Goal: Transaction & Acquisition: Download file/media

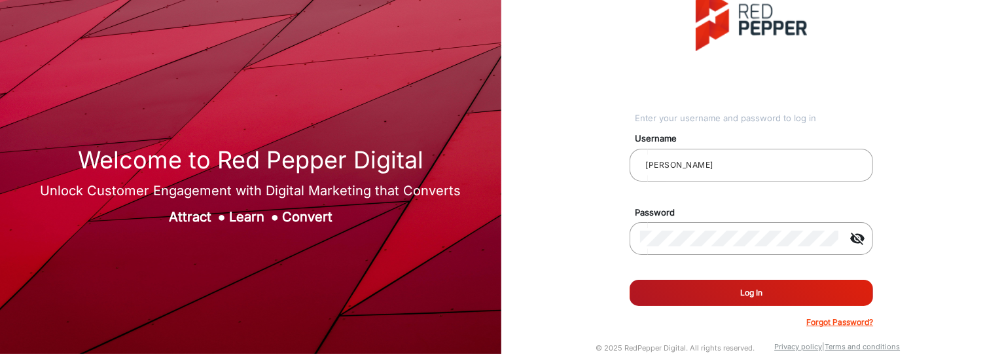
scroll to position [35, 0]
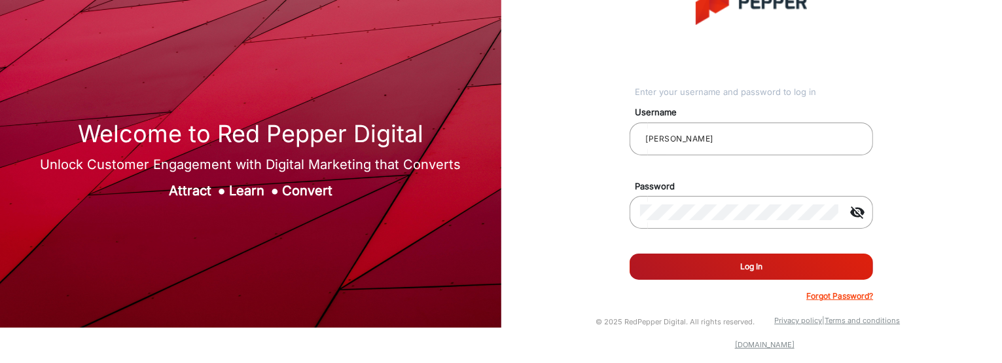
click at [691, 211] on button "Log In" at bounding box center [752, 266] width 244 height 26
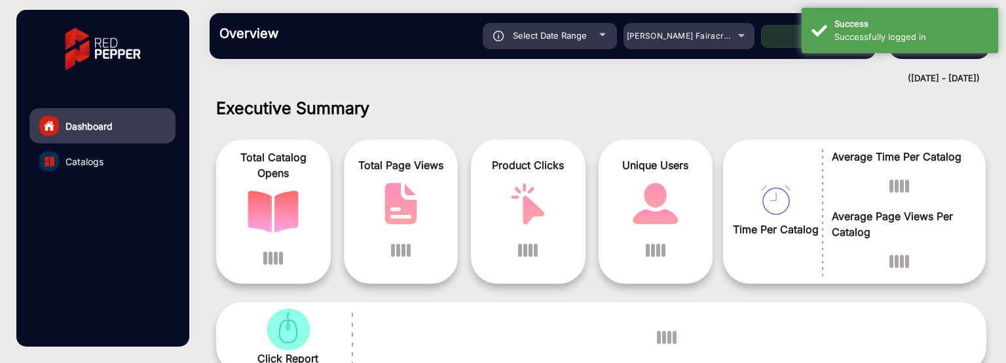
scroll to position [10, 0]
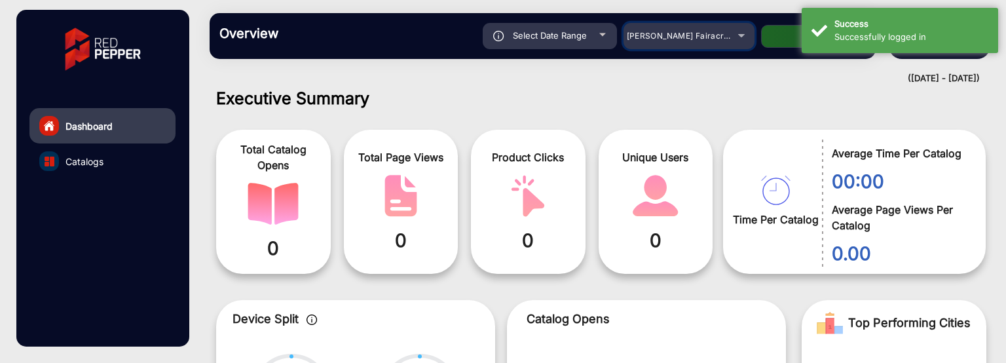
click at [731, 37] on div "Adams Fairacre Farms" at bounding box center [679, 36] width 105 height 16
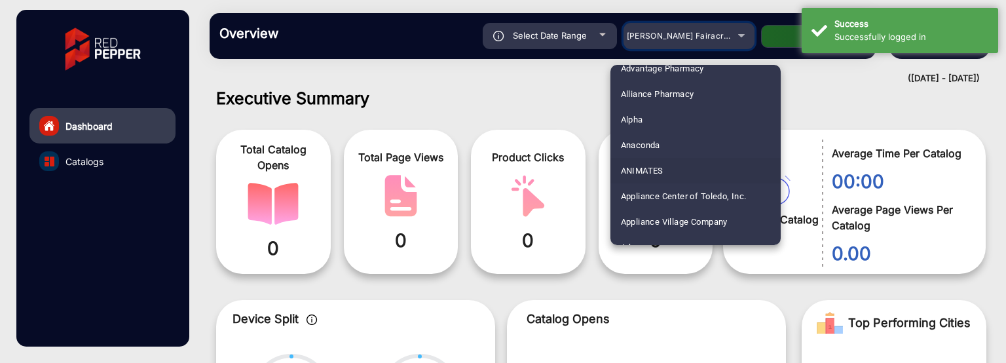
scroll to position [131, 0]
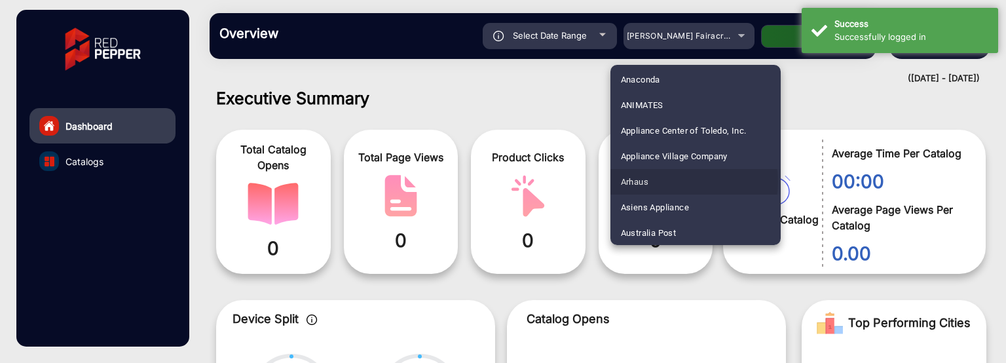
click at [687, 181] on mat-option "Arhaus" at bounding box center [695, 182] width 170 height 26
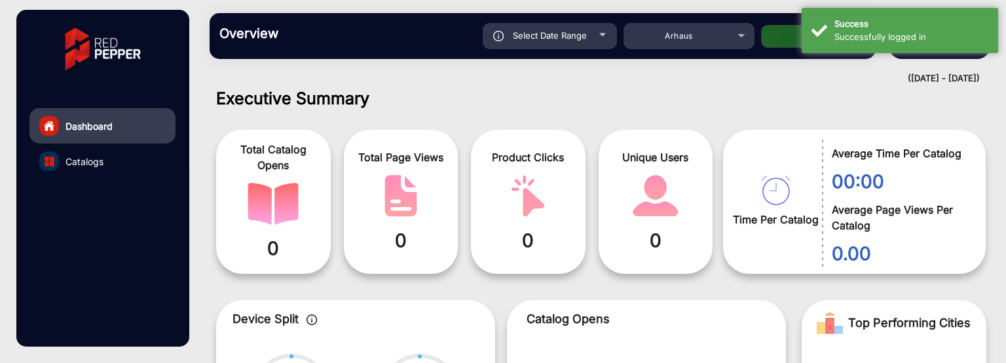
click at [765, 44] on button "Apply" at bounding box center [813, 36] width 105 height 23
type input "8/23/2025"
type input "8/29/2025"
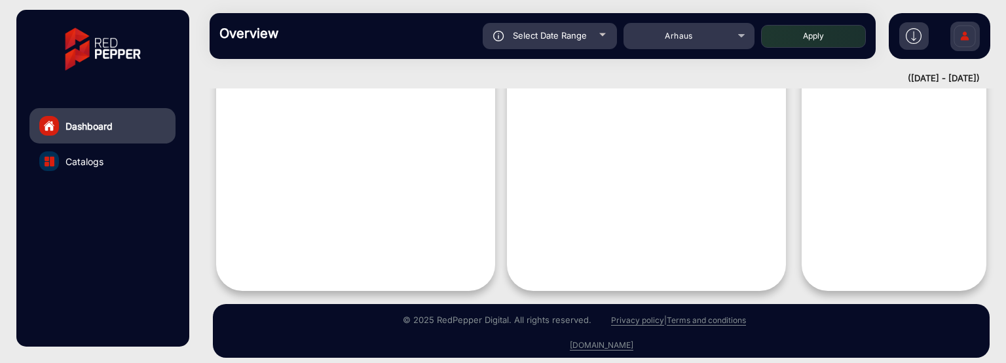
scroll to position [706, 0]
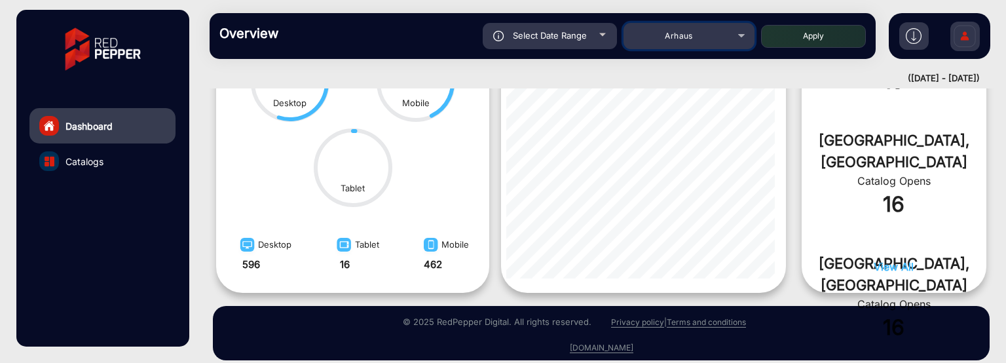
click at [686, 43] on div "Arhaus" at bounding box center [679, 36] width 105 height 16
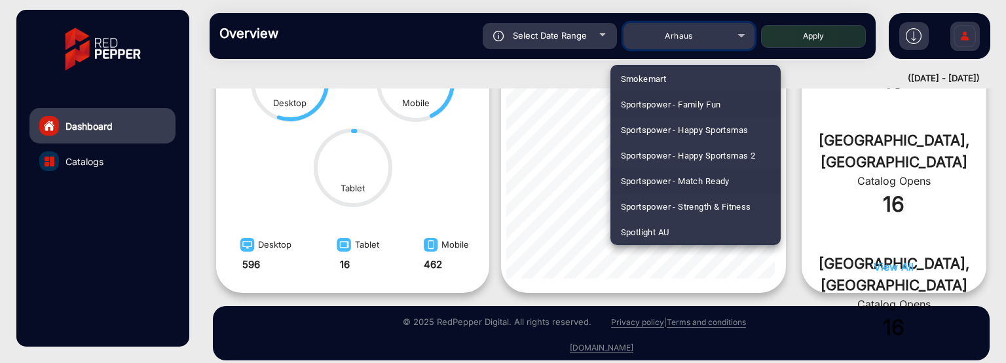
scroll to position [3414, 0]
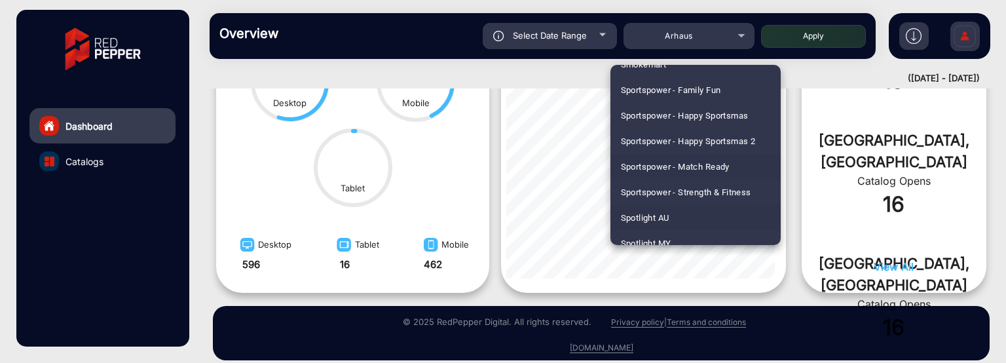
click at [694, 211] on mat-option "Spotlight AU" at bounding box center [695, 218] width 170 height 26
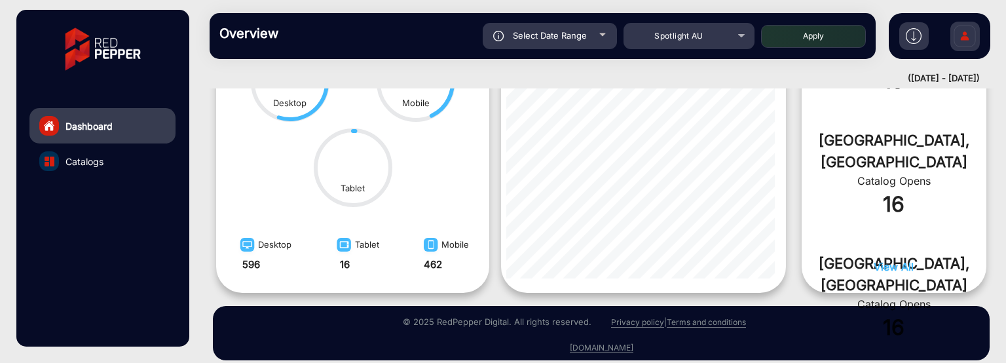
click at [788, 42] on button "Apply" at bounding box center [813, 36] width 105 height 23
type input "8/23/2025"
type input "8/29/2025"
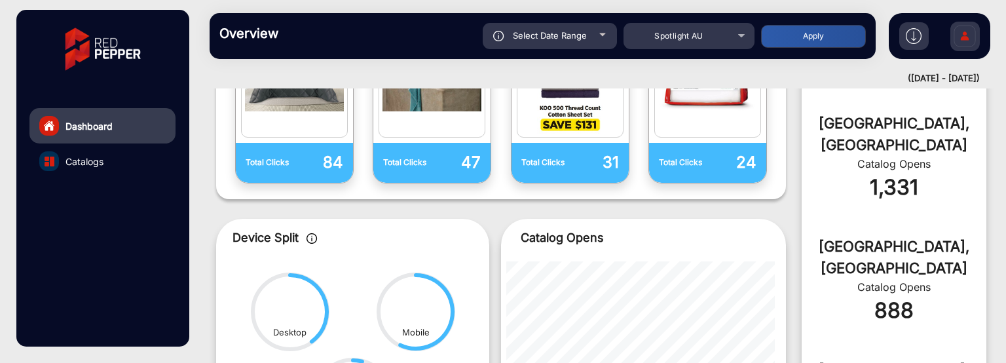
scroll to position [608, 0]
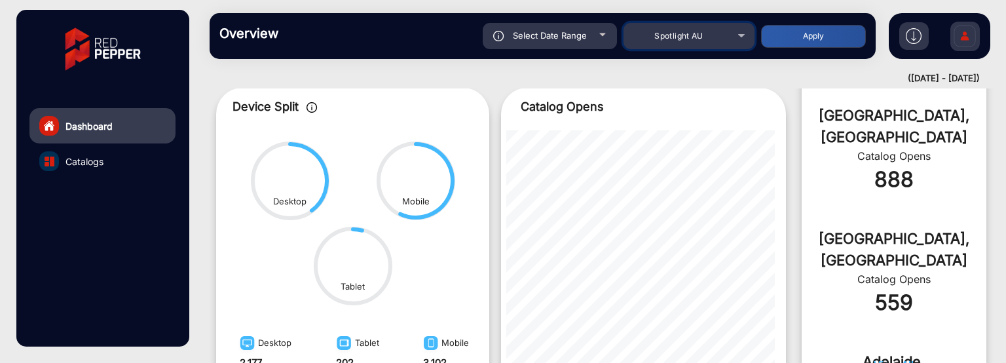
click at [704, 36] on div "Spotlight AU" at bounding box center [679, 36] width 105 height 16
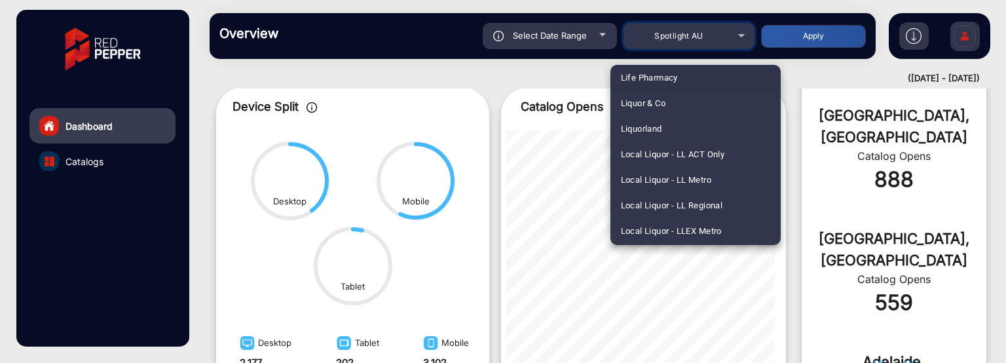
scroll to position [388, 0]
click at [708, 68] on span "B-Alive Nutrition Center" at bounding box center [667, 78] width 92 height 26
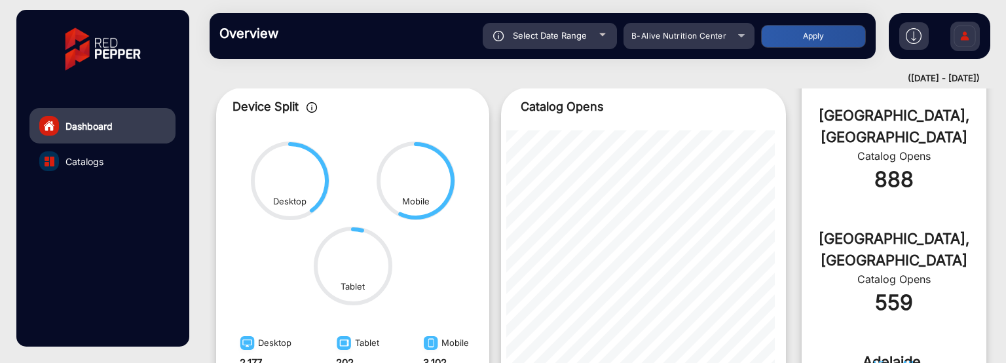
click at [796, 42] on button "Apply" at bounding box center [813, 36] width 105 height 23
type input "8/23/2025"
type input "8/29/2025"
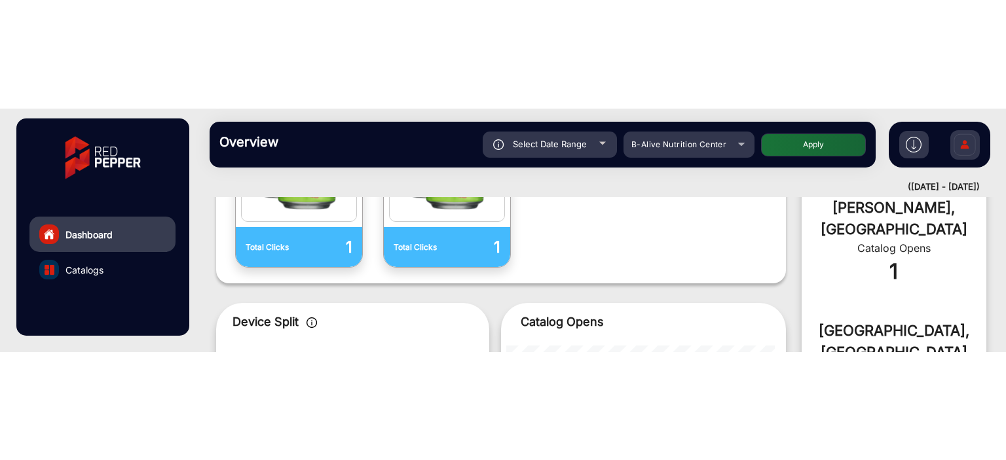
scroll to position [589, 0]
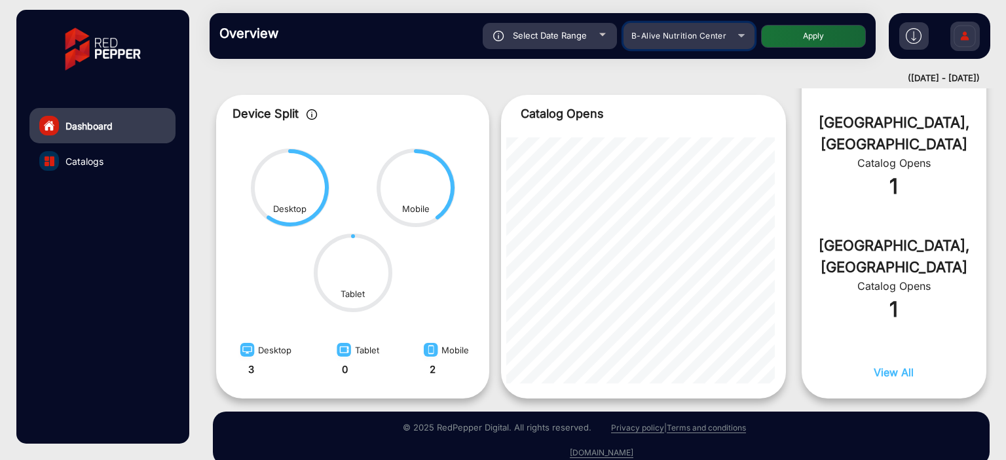
click at [635, 26] on mat-select "B-Alive Nutrition Center" at bounding box center [688, 36] width 131 height 26
click at [669, 44] on mat-select "B-Alive Nutrition Center" at bounding box center [688, 36] width 131 height 26
click at [670, 41] on div "B-Alive Nutrition Center" at bounding box center [679, 36] width 105 height 16
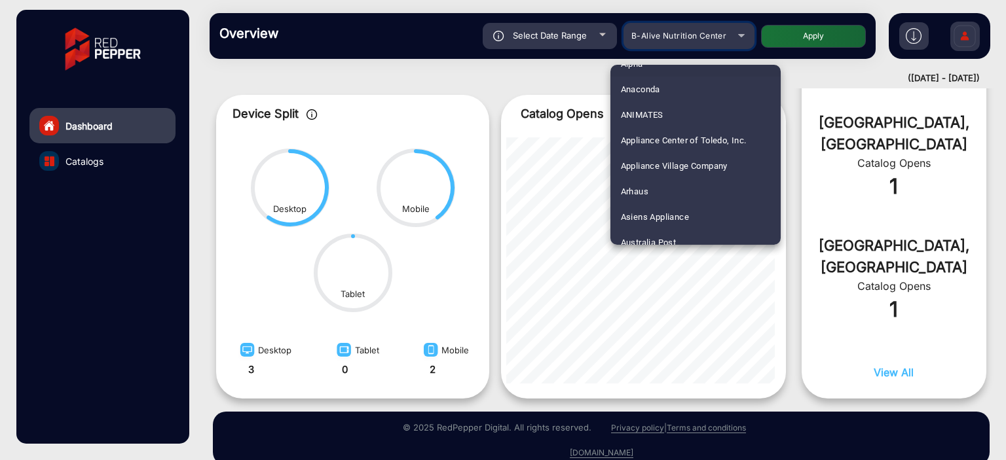
scroll to position [136, 0]
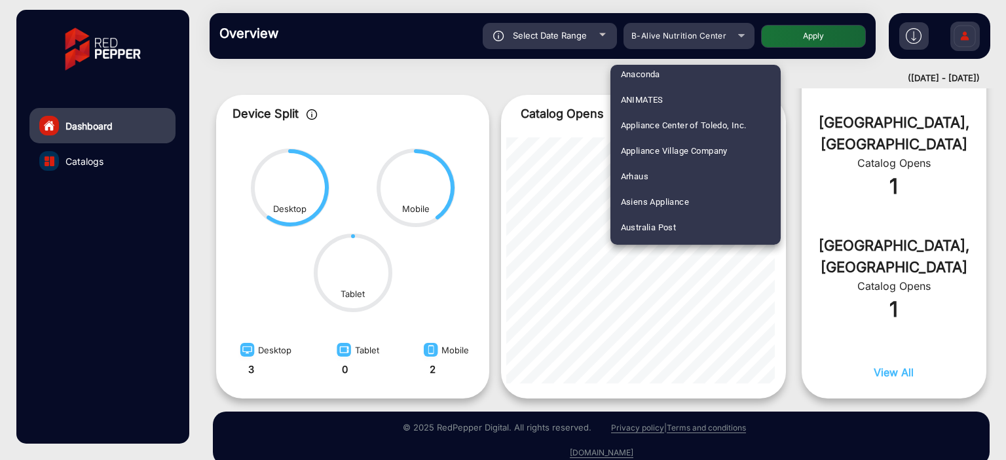
click at [655, 172] on mat-option "Arhaus" at bounding box center [695, 177] width 170 height 26
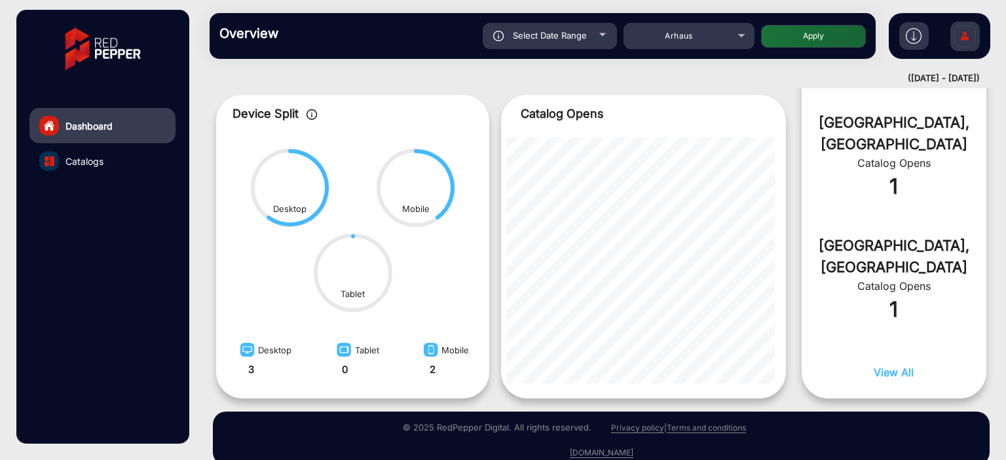
click at [810, 43] on button "Apply" at bounding box center [813, 36] width 105 height 23
type input "8/23/2025"
type input "8/29/2025"
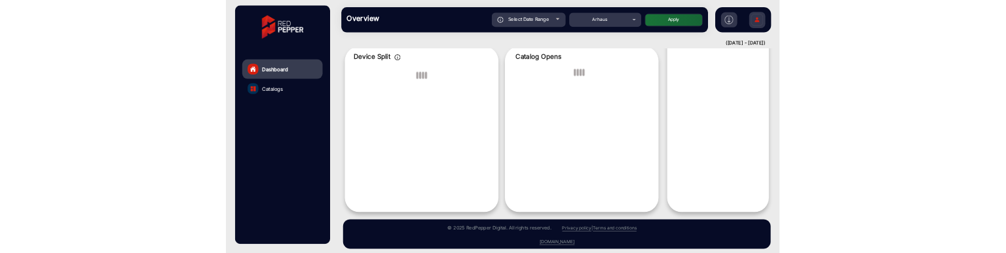
scroll to position [10, 0]
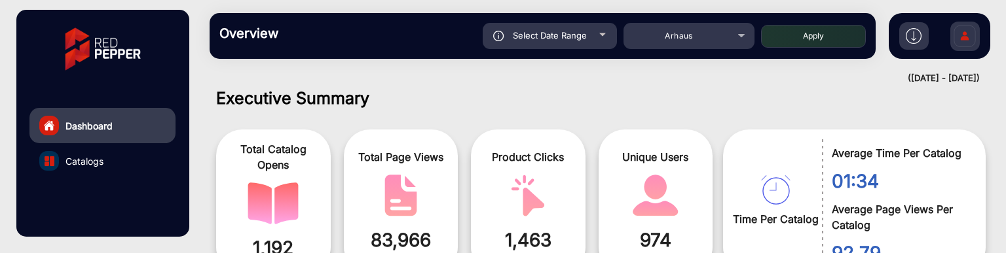
click at [145, 161] on link "Catalogs" at bounding box center [102, 160] width 146 height 35
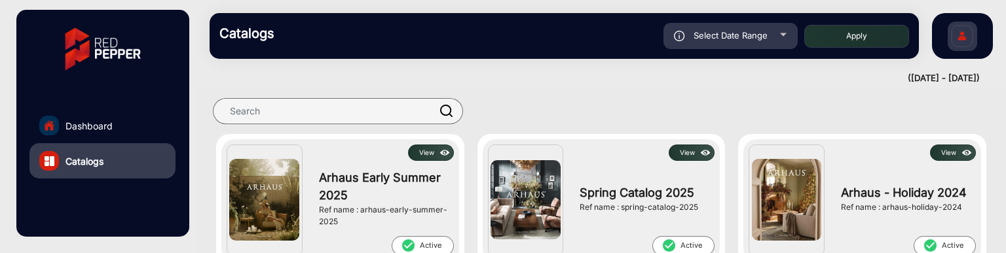
click at [414, 151] on button "View" at bounding box center [431, 153] width 46 height 16
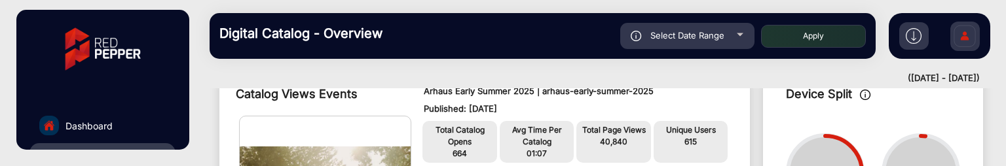
scroll to position [75, 0]
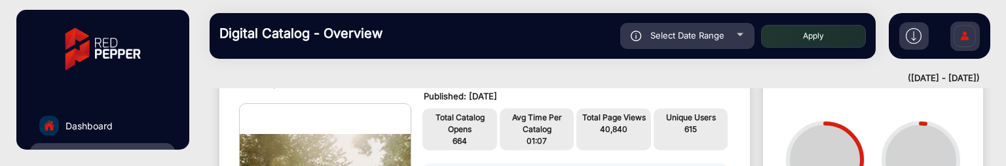
click at [909, 41] on img at bounding box center [913, 36] width 16 height 16
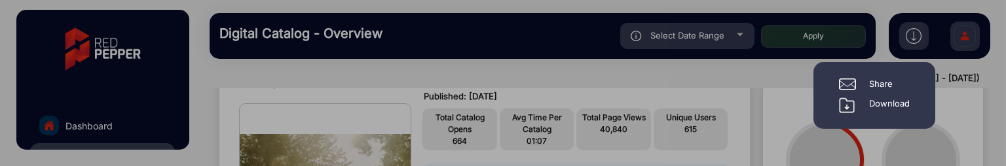
click at [897, 98] on div "Download" at bounding box center [889, 106] width 41 height 16
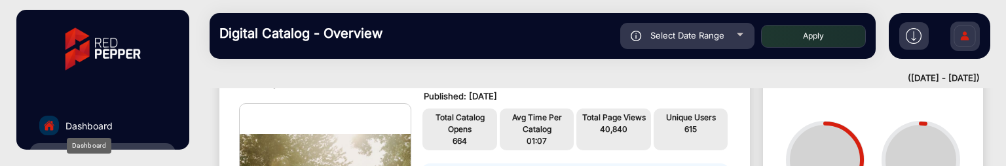
click at [89, 121] on span "Dashboard" at bounding box center [88, 126] width 47 height 14
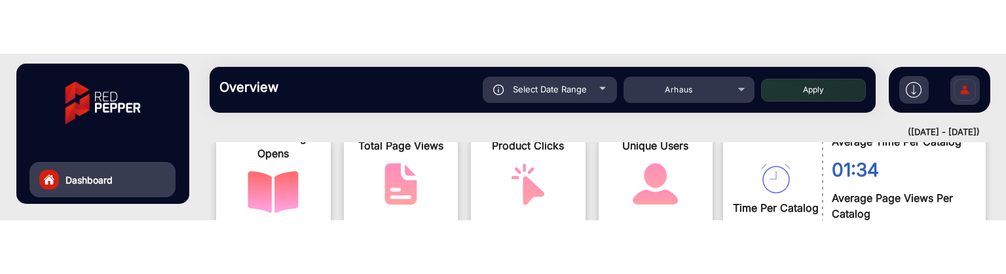
scroll to position [10, 0]
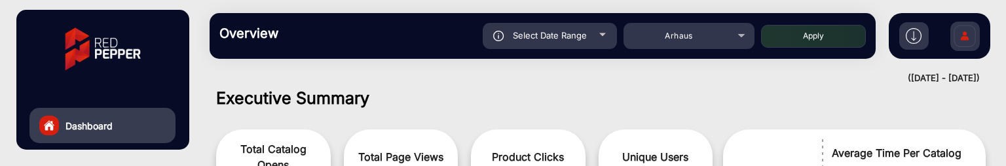
click at [549, 33] on span "Select Date Range" at bounding box center [550, 35] width 74 height 10
type input "8/23/2025"
type input "8/29/2025"
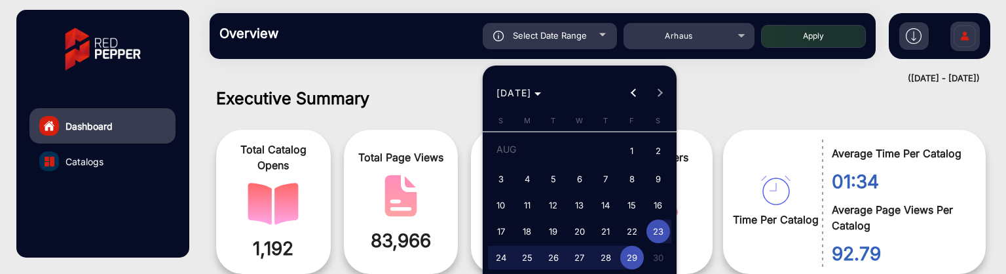
click at [636, 154] on span "1" at bounding box center [632, 151] width 24 height 27
type input "[DATE]"
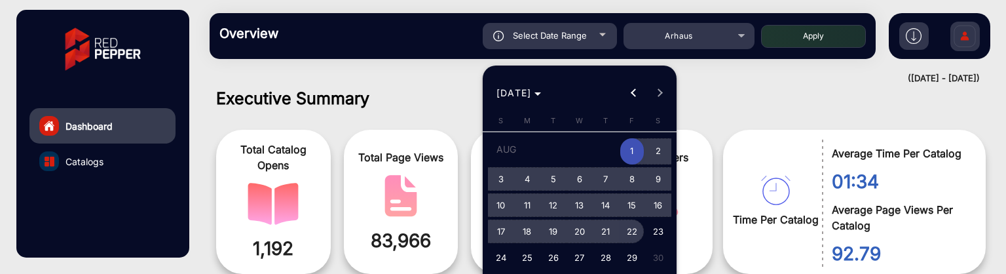
click at [625, 211] on span "22" at bounding box center [632, 231] width 24 height 24
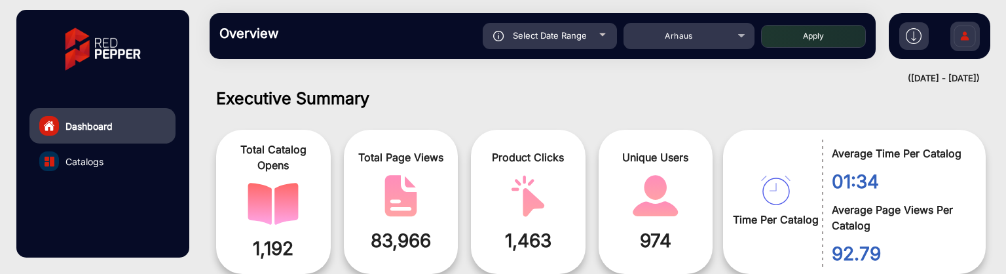
type input "[DATE]"
click at [811, 25] on button "Apply" at bounding box center [813, 36] width 105 height 23
type input "[DATE]"
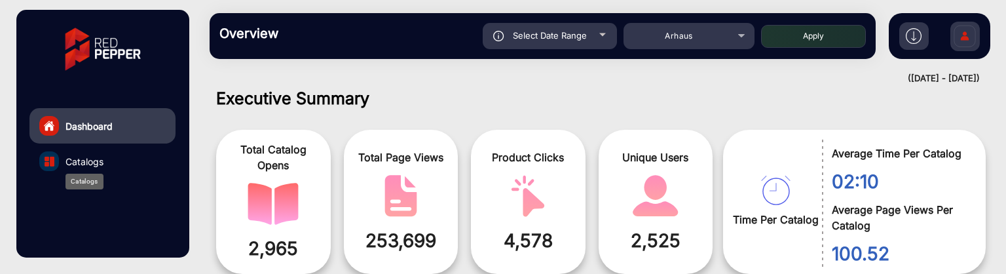
click at [80, 164] on span "Catalogs" at bounding box center [84, 162] width 38 height 14
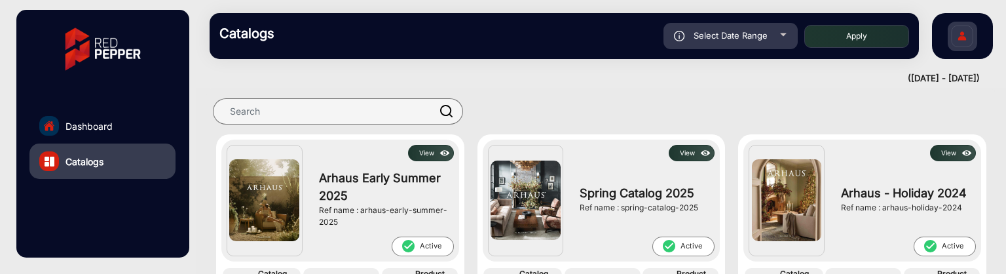
click at [433, 159] on button "View" at bounding box center [431, 153] width 46 height 16
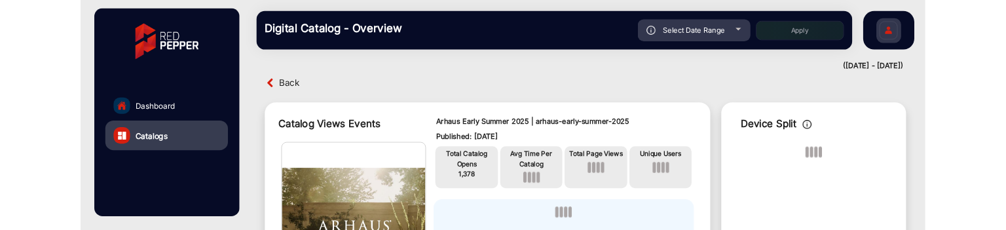
scroll to position [10, 0]
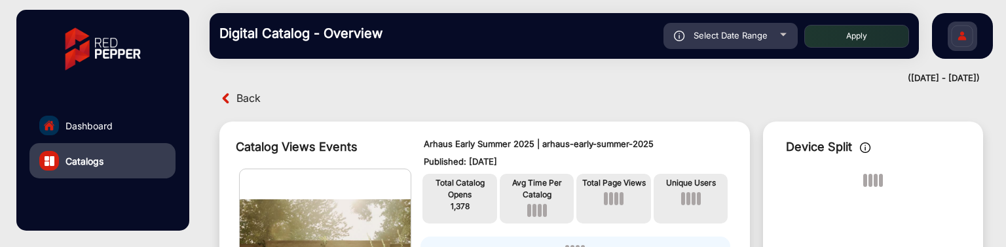
click at [780, 47] on div "Select Date Range" at bounding box center [730, 36] width 134 height 26
type input "[DATE]"
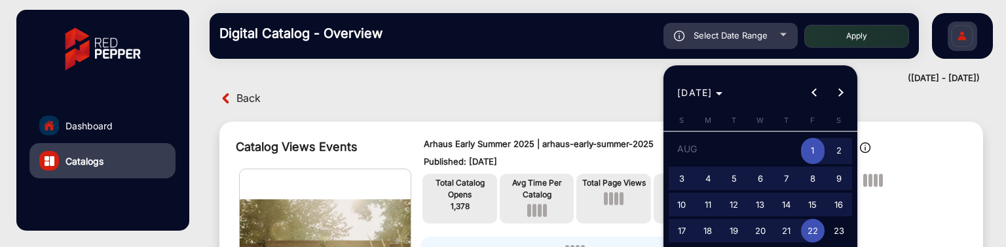
click at [898, 105] on div at bounding box center [503, 123] width 1006 height 247
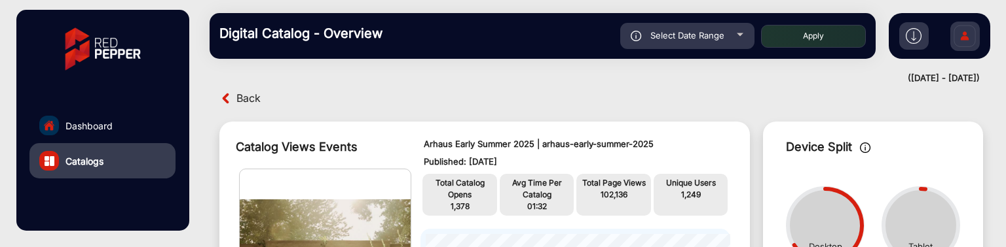
click at [911, 29] on img at bounding box center [913, 36] width 16 height 16
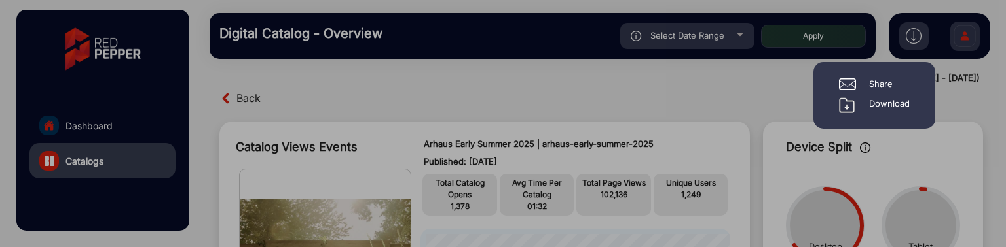
click at [888, 108] on div "Download" at bounding box center [889, 106] width 41 height 16
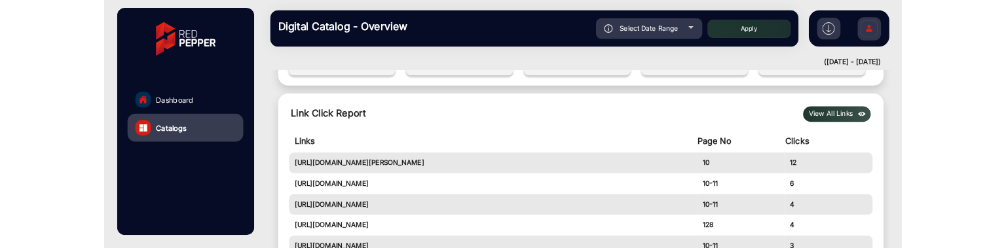
scroll to position [542, 0]
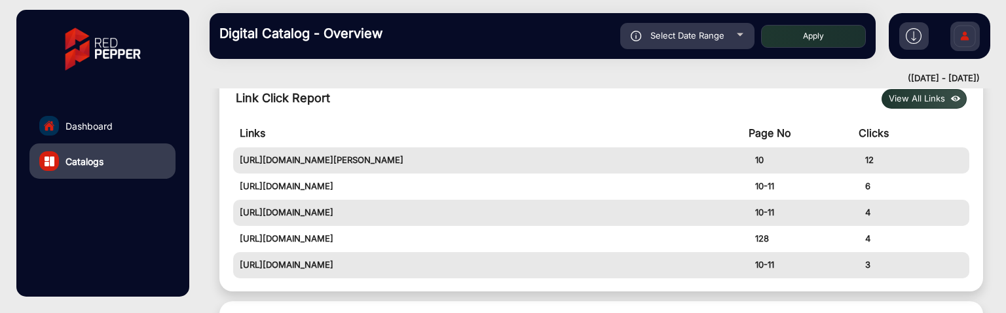
click at [906, 98] on button "View All Links" at bounding box center [923, 99] width 85 height 20
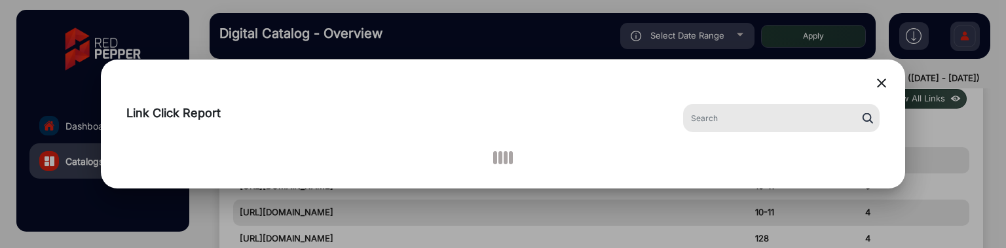
click at [883, 81] on mat-icon "close" at bounding box center [881, 83] width 16 height 16
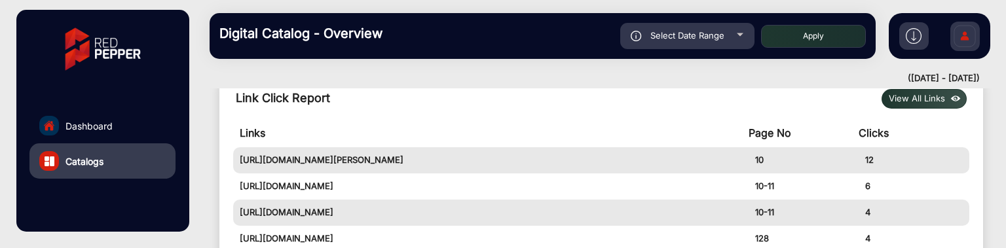
click at [745, 46] on div "Select Date Range" at bounding box center [687, 36] width 134 height 26
type input "[DATE]"
